Goal: Use online tool/utility

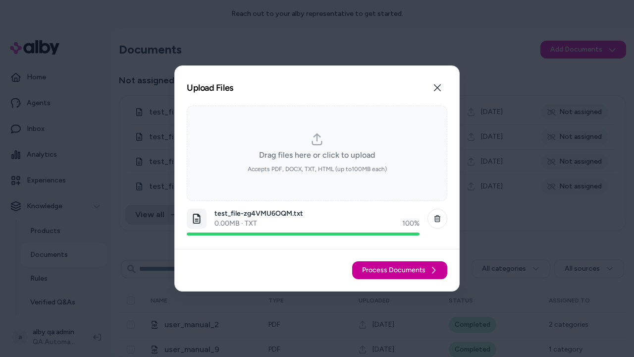
click at [400, 270] on span "Process Documents" at bounding box center [393, 270] width 63 height 10
